Goal: Navigation & Orientation: Go to known website

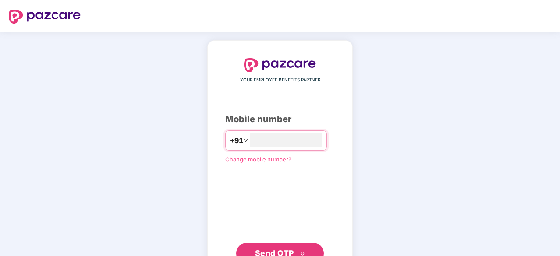
type input "**********"
click at [311, 252] on button "Send OTP" at bounding box center [280, 253] width 88 height 21
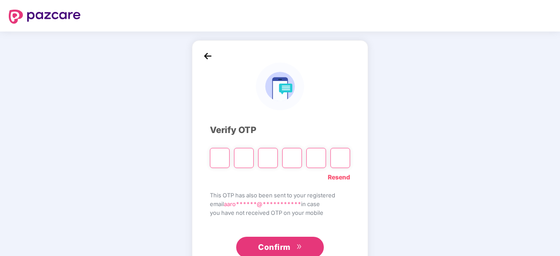
type input "*"
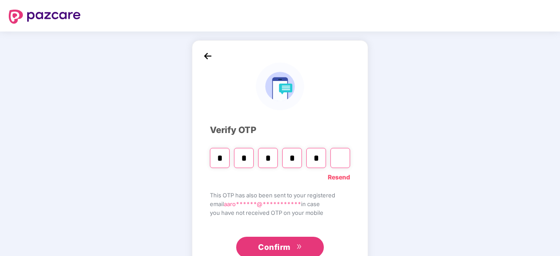
type input "*"
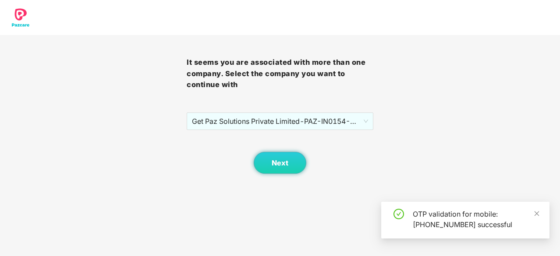
click at [244, 112] on div "It seems you are associated with more than one company. Select the company you …" at bounding box center [280, 104] width 187 height 139
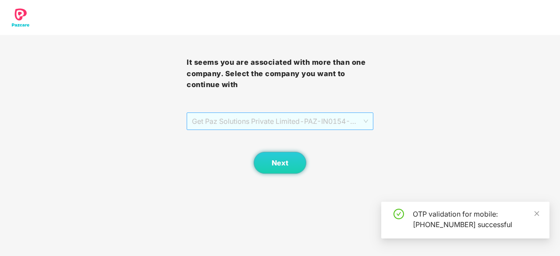
click at [247, 115] on span "Get Paz Solutions Private Limited - PAZ-IN0154 - EMPLOYEE" at bounding box center [280, 121] width 176 height 17
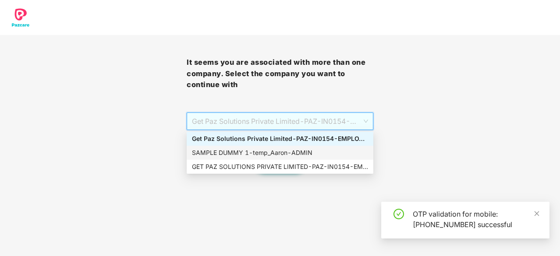
click at [265, 146] on div "SAMPLE DUMMY 1 - [PERSON_NAME]" at bounding box center [280, 153] width 187 height 14
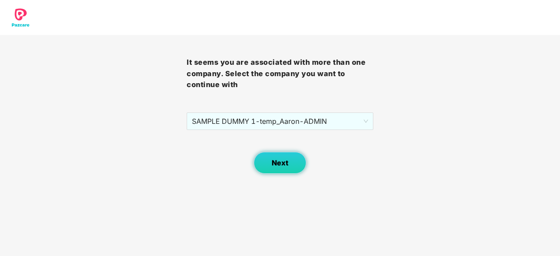
click at [277, 168] on button "Next" at bounding box center [280, 163] width 53 height 22
